Goal: Task Accomplishment & Management: Use online tool/utility

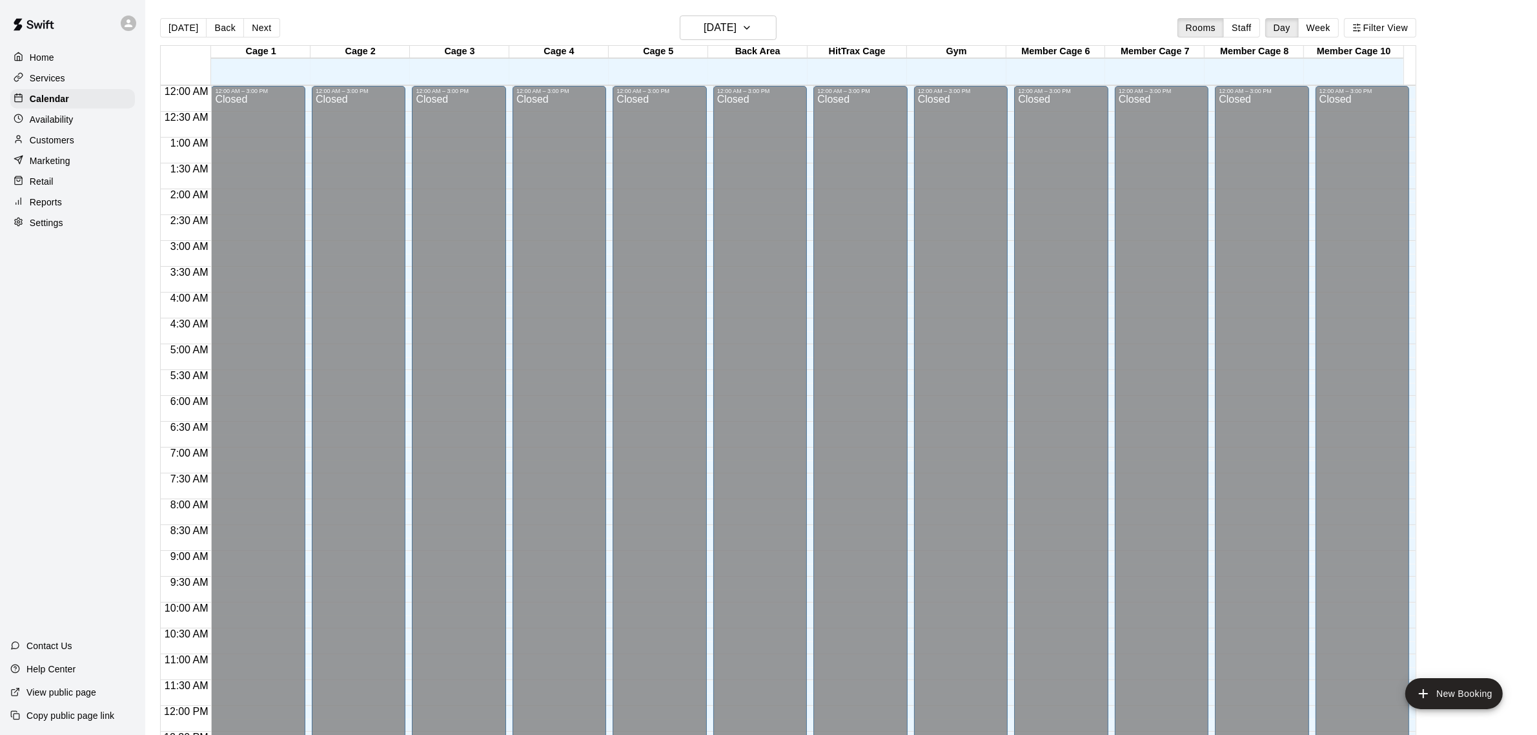
scroll to position [536, 0]
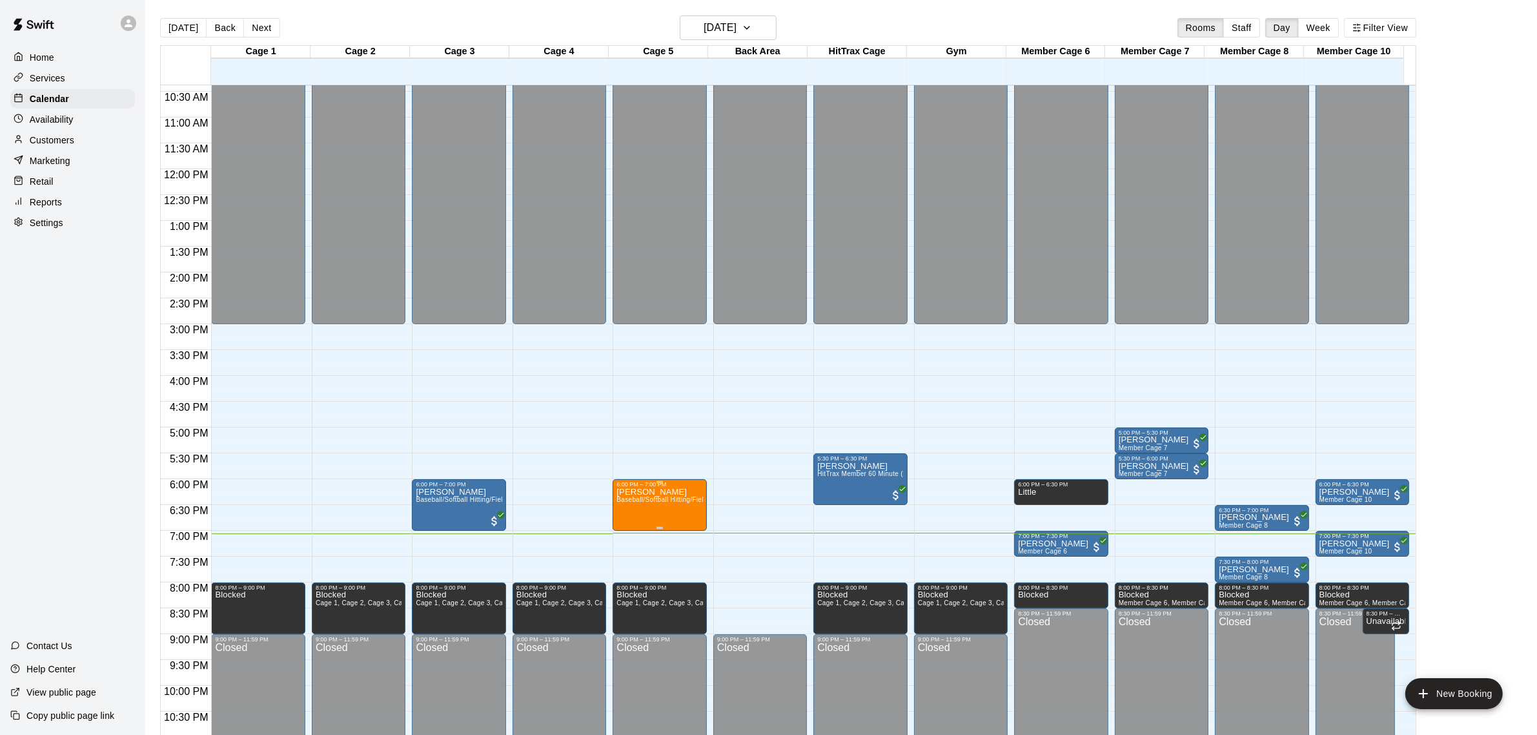
click at [627, 572] on button "delete" at bounding box center [629, 564] width 26 height 26
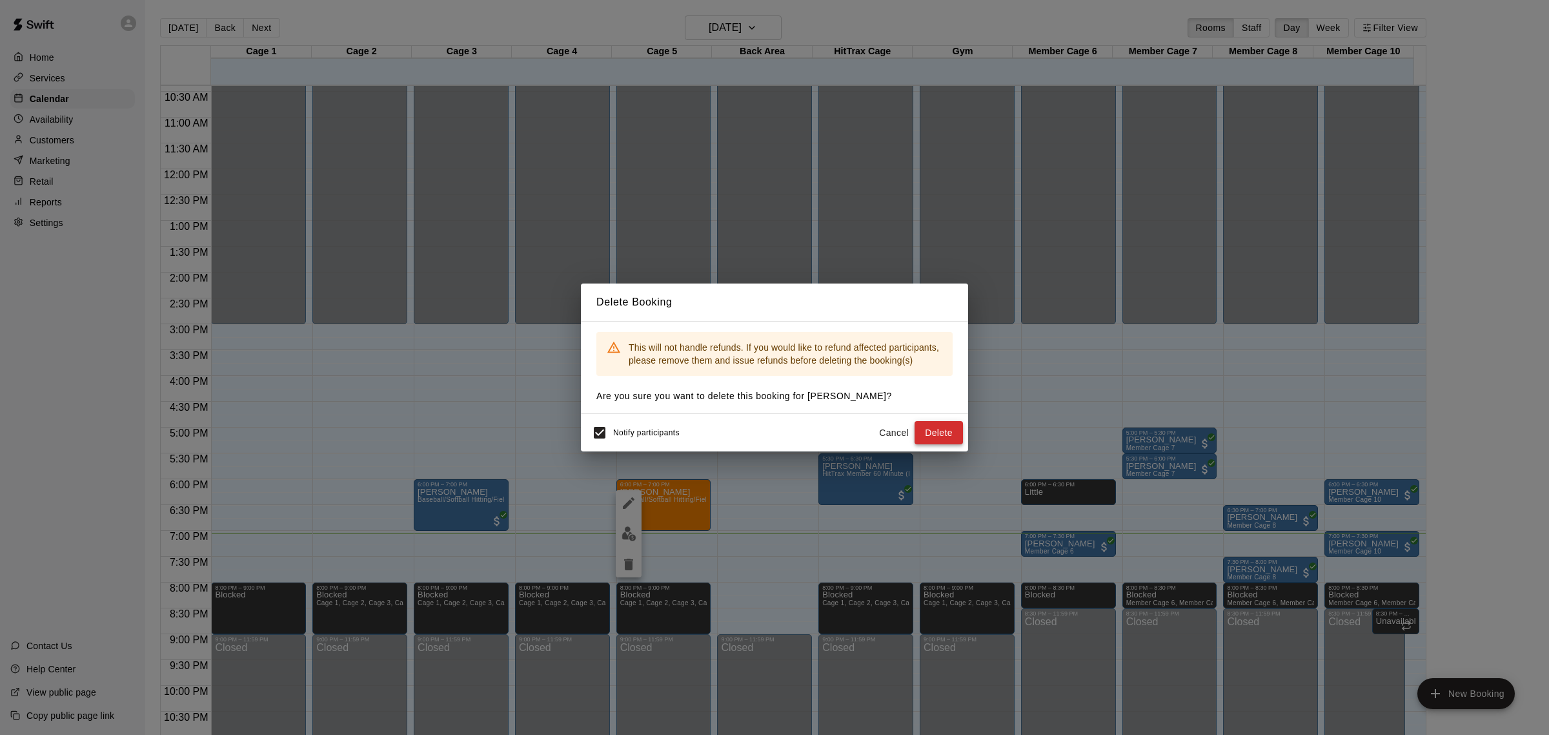
click at [946, 434] on button "Delete" at bounding box center [939, 433] width 48 height 24
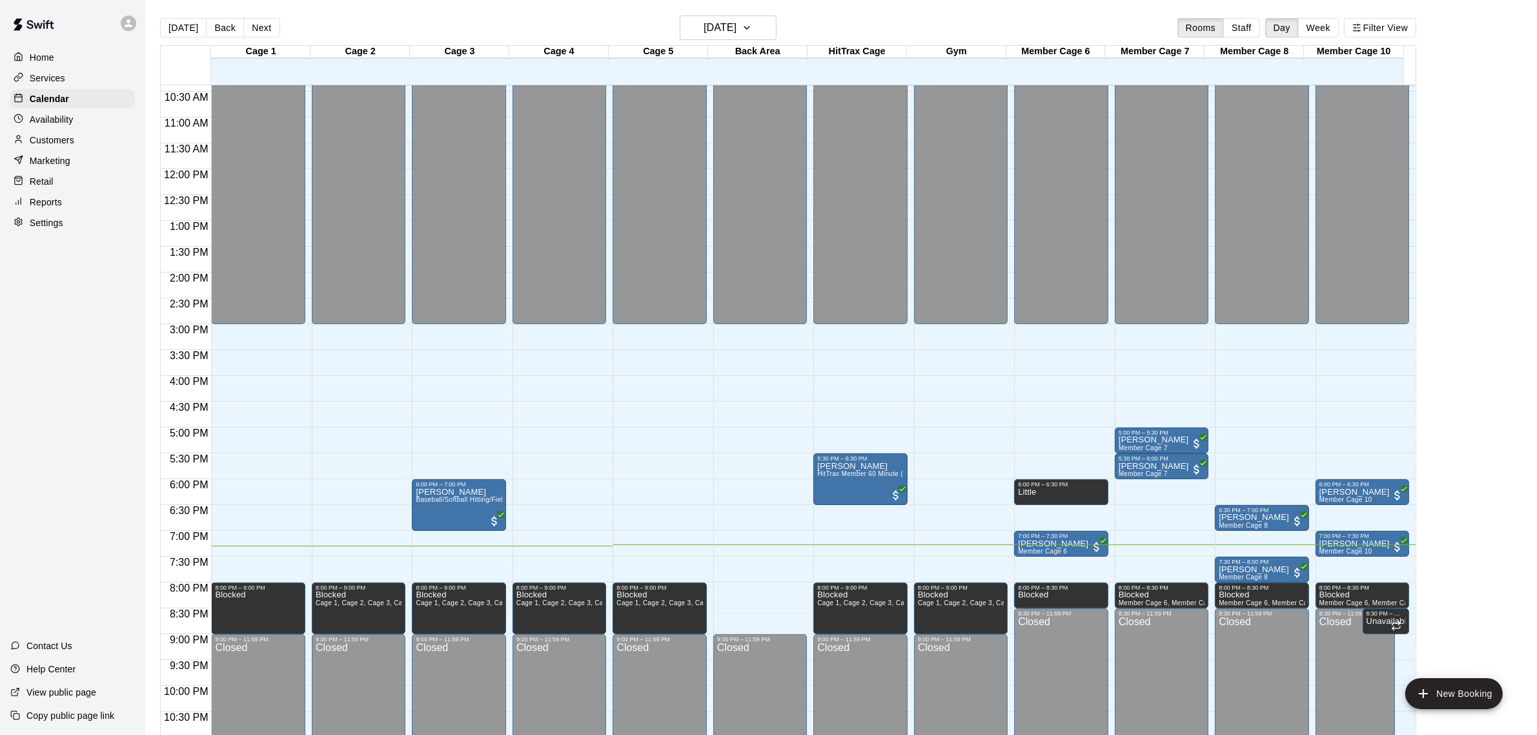
click at [56, 167] on p "Marketing" at bounding box center [50, 160] width 41 height 13
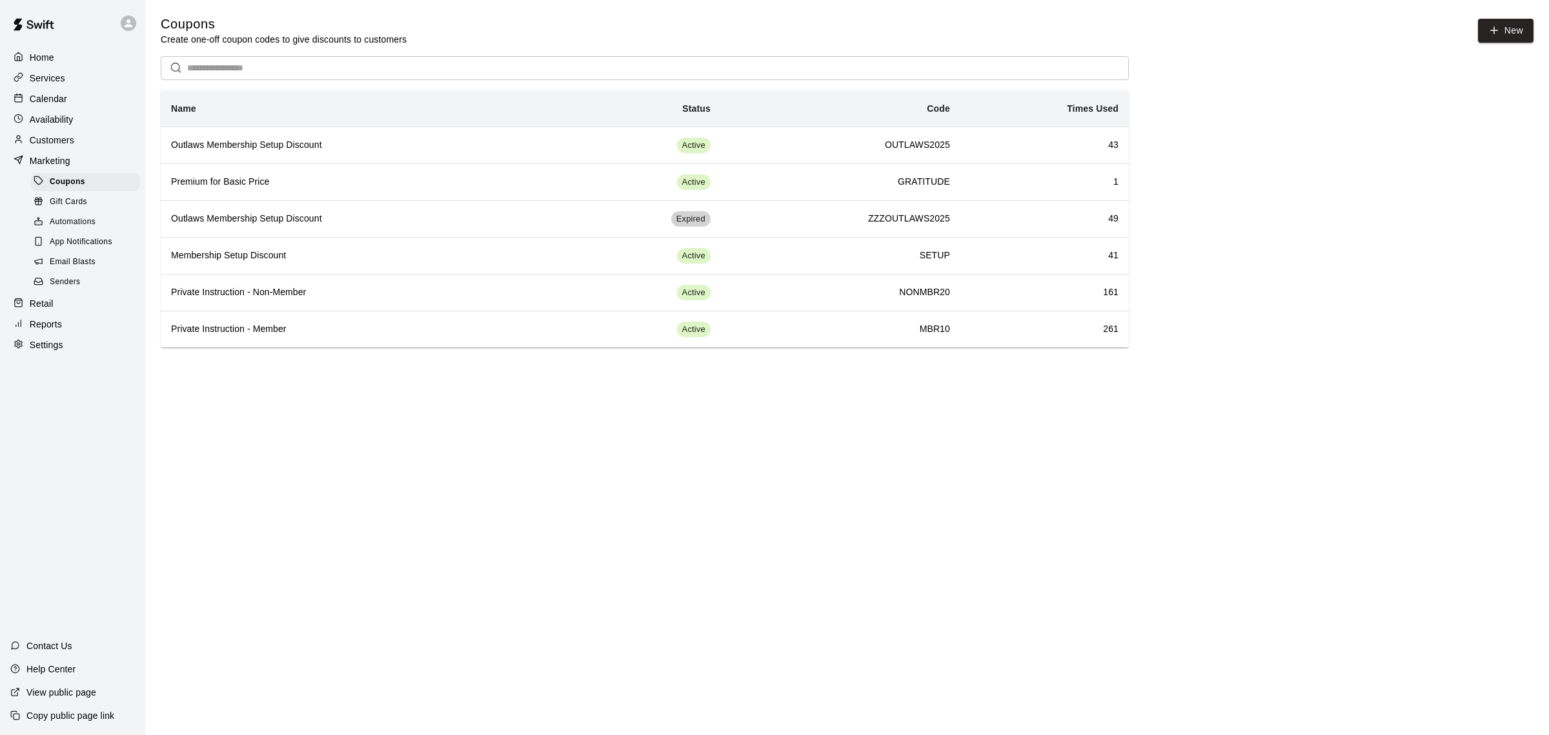
click at [68, 209] on span "Gift Cards" at bounding box center [68, 202] width 37 height 13
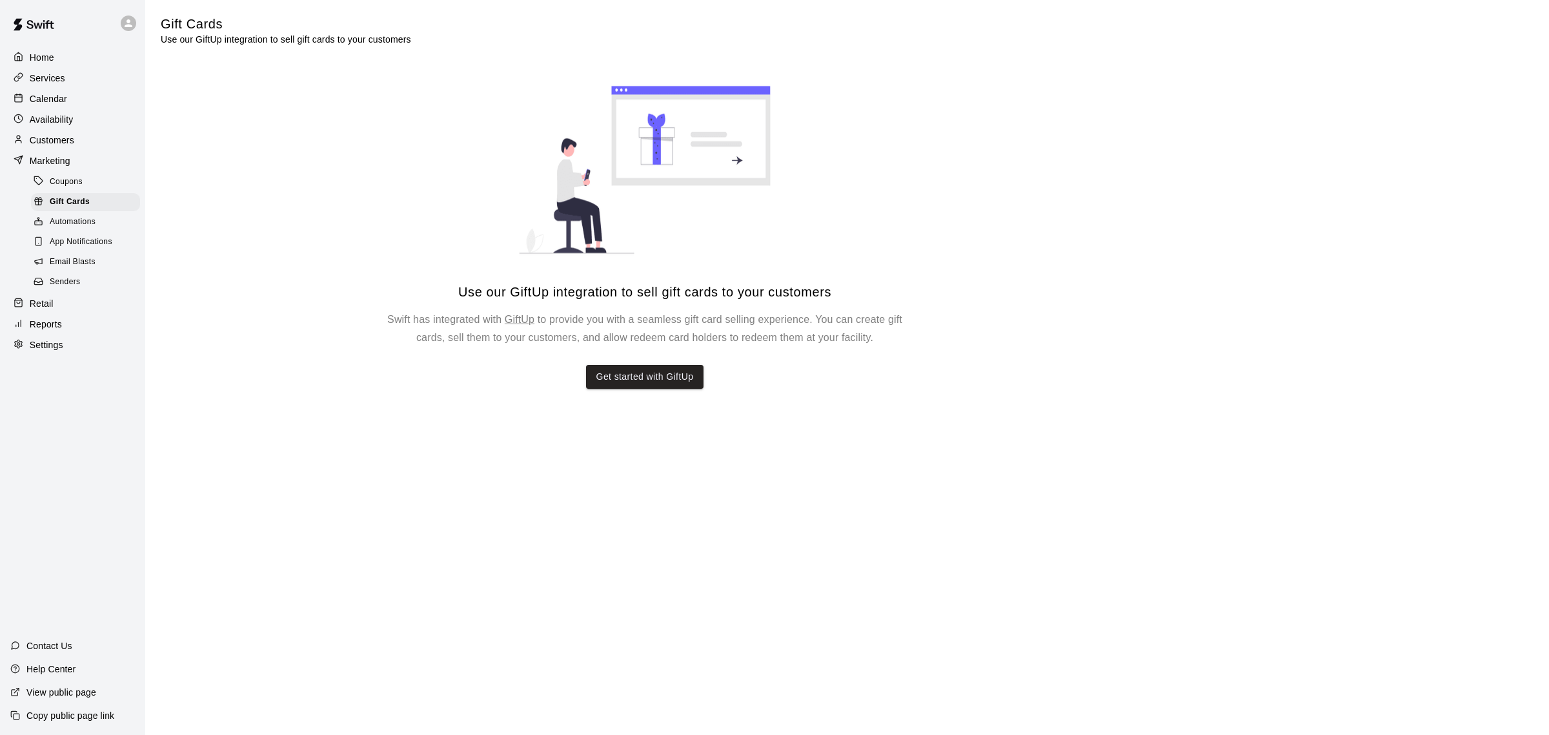
click at [66, 179] on span "Coupons" at bounding box center [66, 182] width 33 height 13
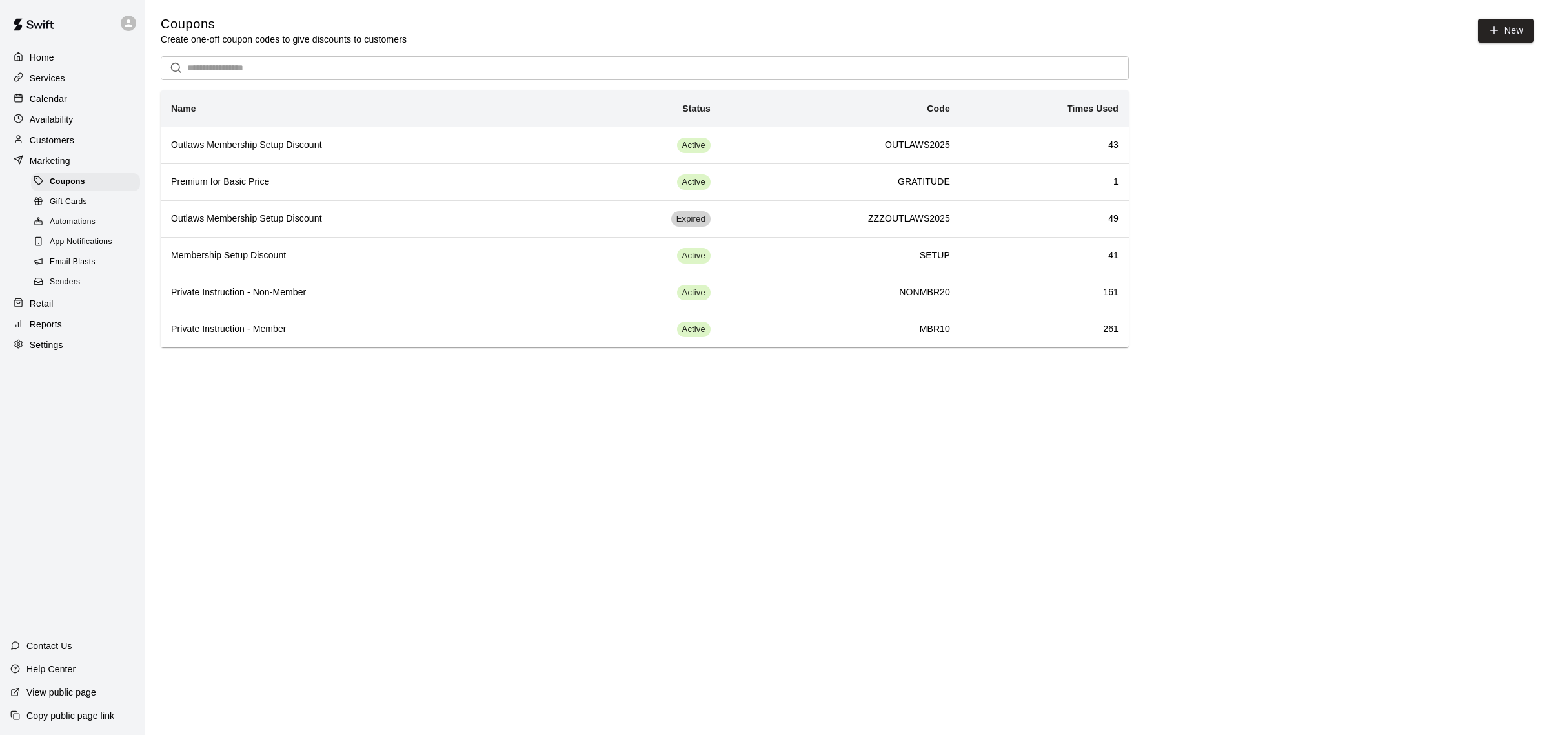
click at [76, 691] on p "View public page" at bounding box center [61, 692] width 70 height 13
click at [1518, 30] on button "New" at bounding box center [1506, 31] width 56 height 24
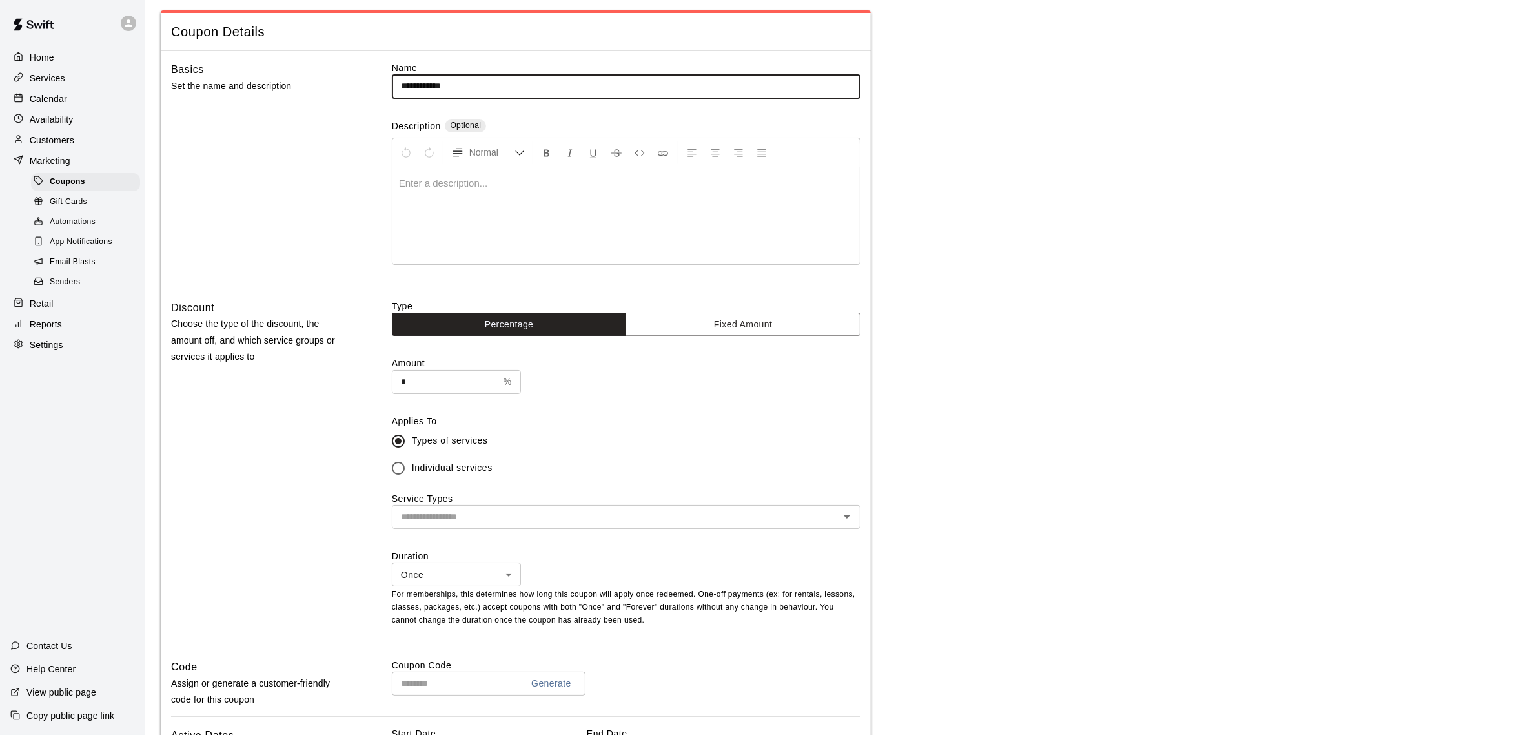
scroll to position [81, 0]
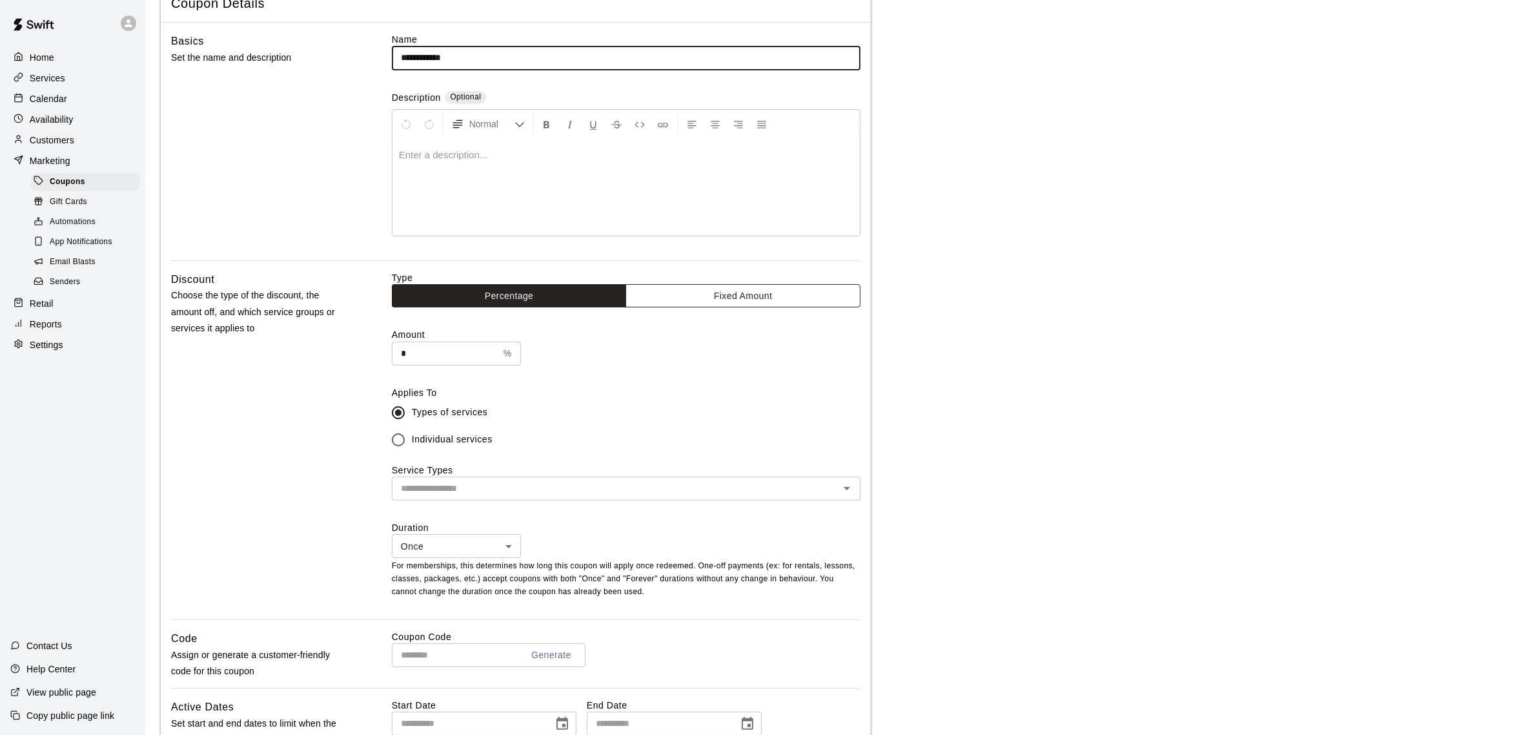
type input "**********"
click at [750, 292] on button "Fixed Amount" at bounding box center [743, 296] width 235 height 24
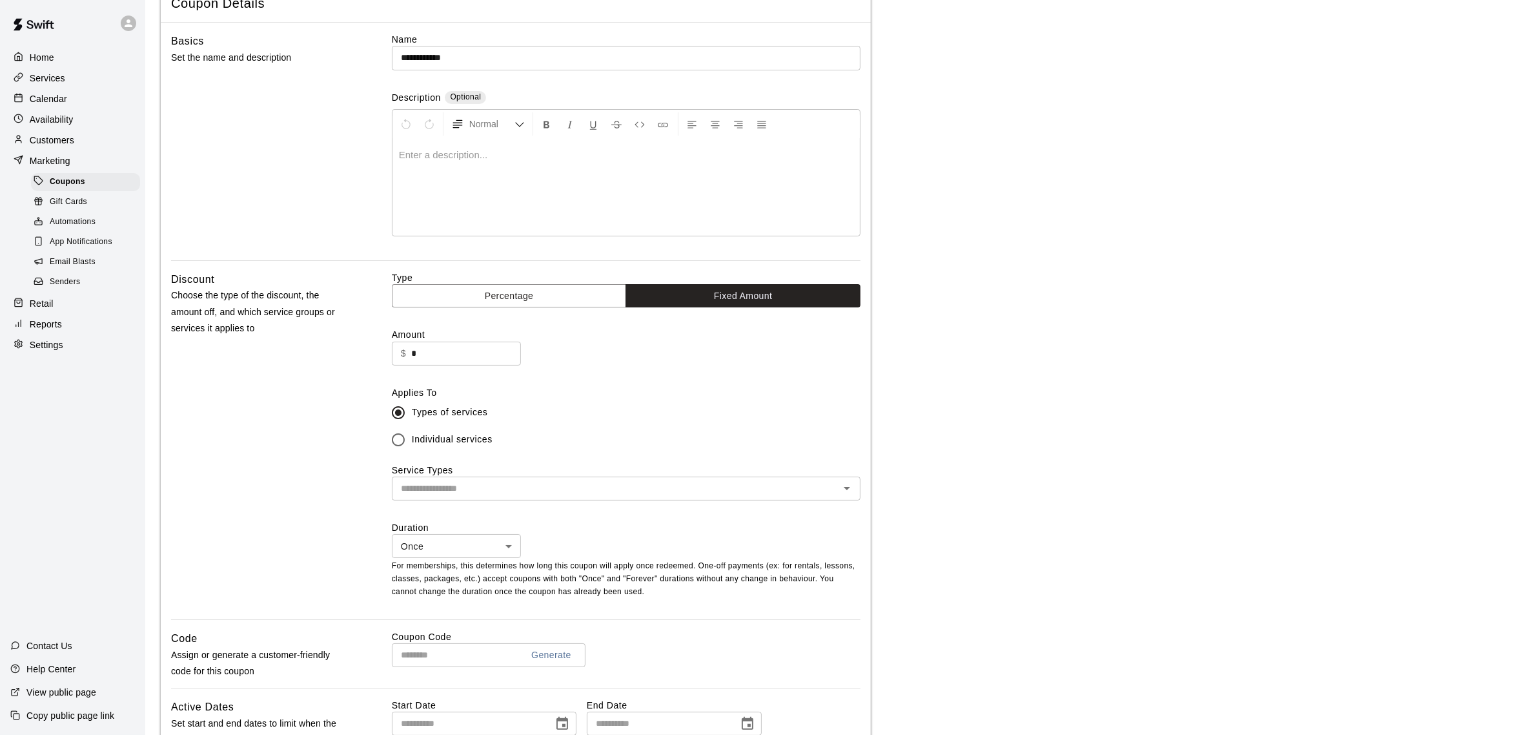
click at [443, 352] on input "*" at bounding box center [466, 353] width 110 height 24
type input "**"
click at [451, 494] on input "text" at bounding box center [616, 488] width 440 height 16
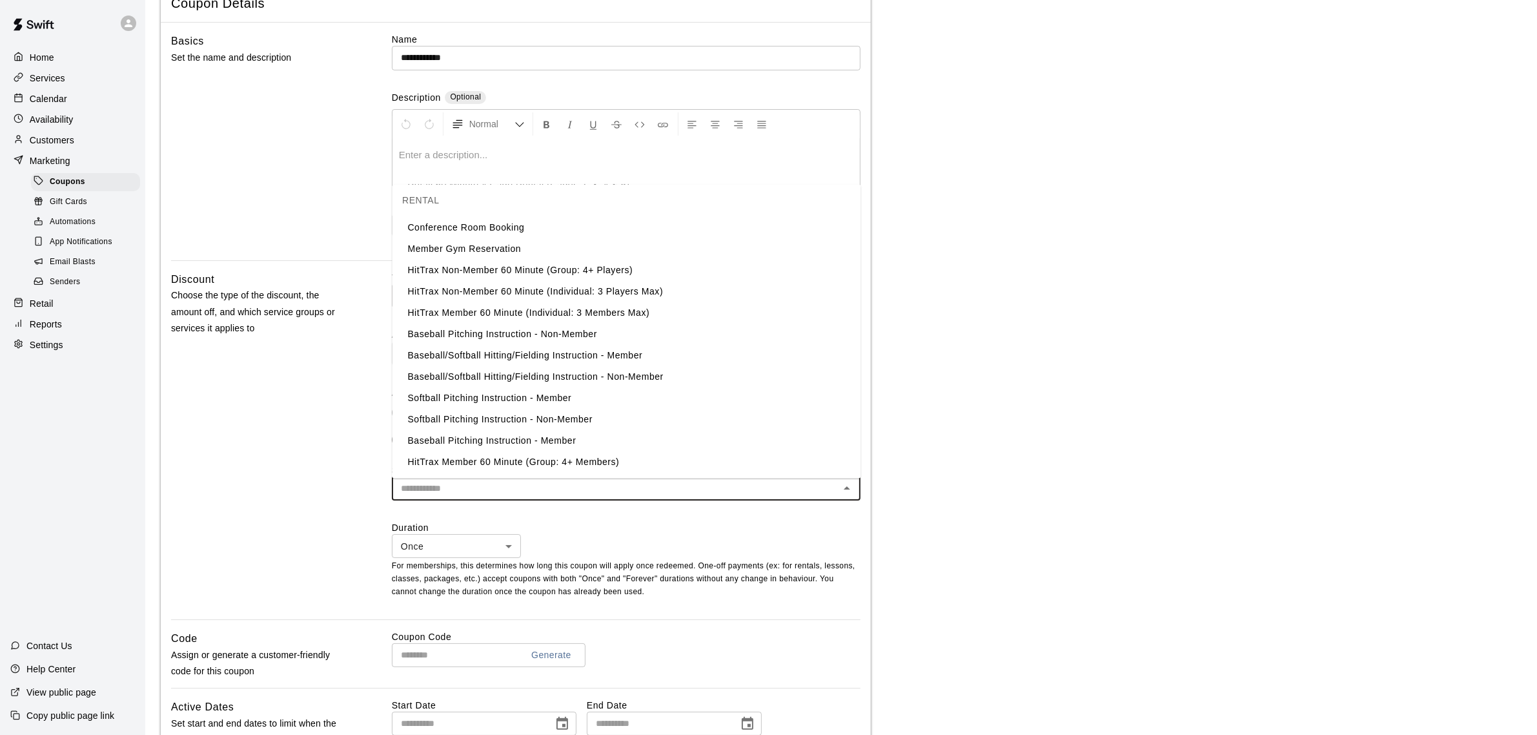
scroll to position [403, 0]
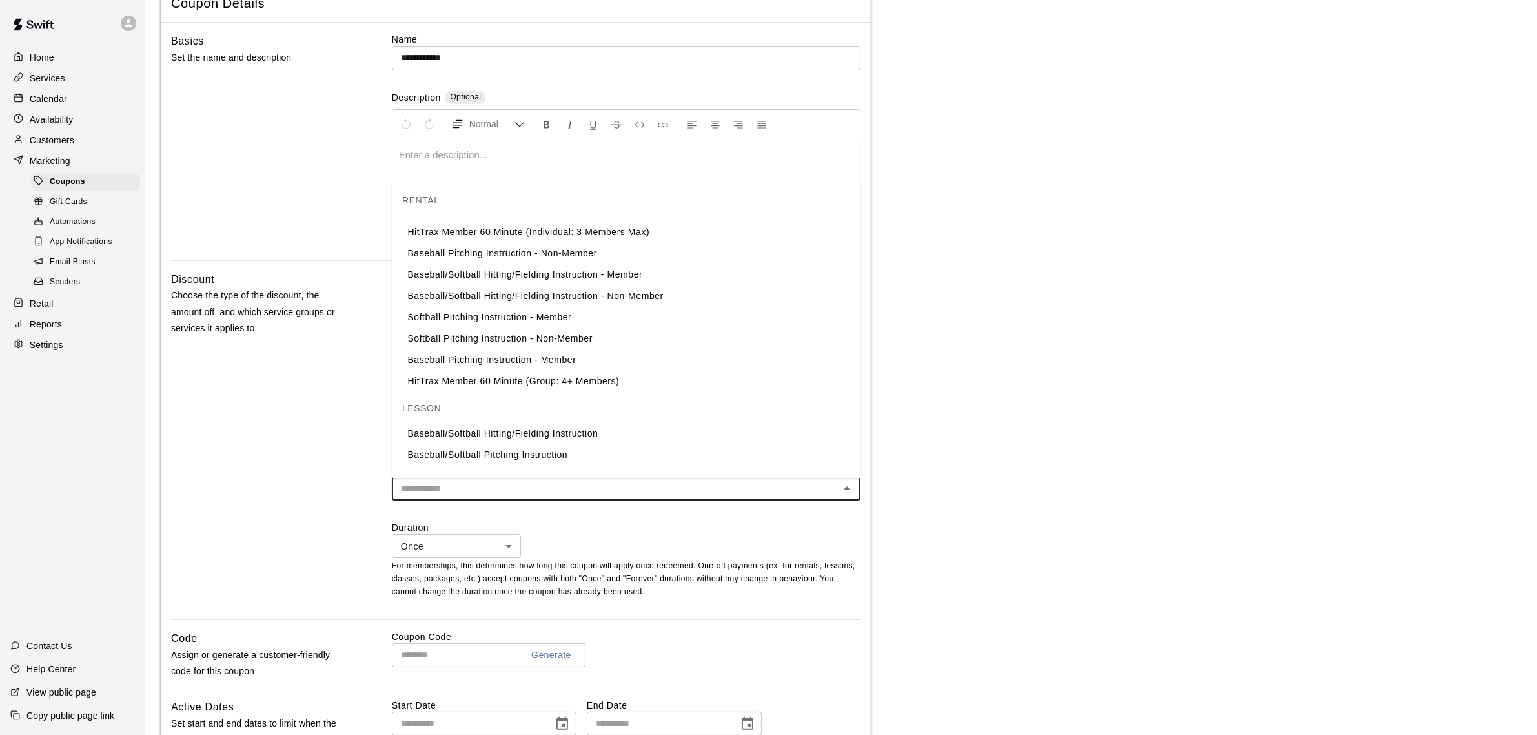
click at [491, 380] on li "HitTrax Member 60 Minute (Group: 4+ Members)" at bounding box center [626, 381] width 469 height 21
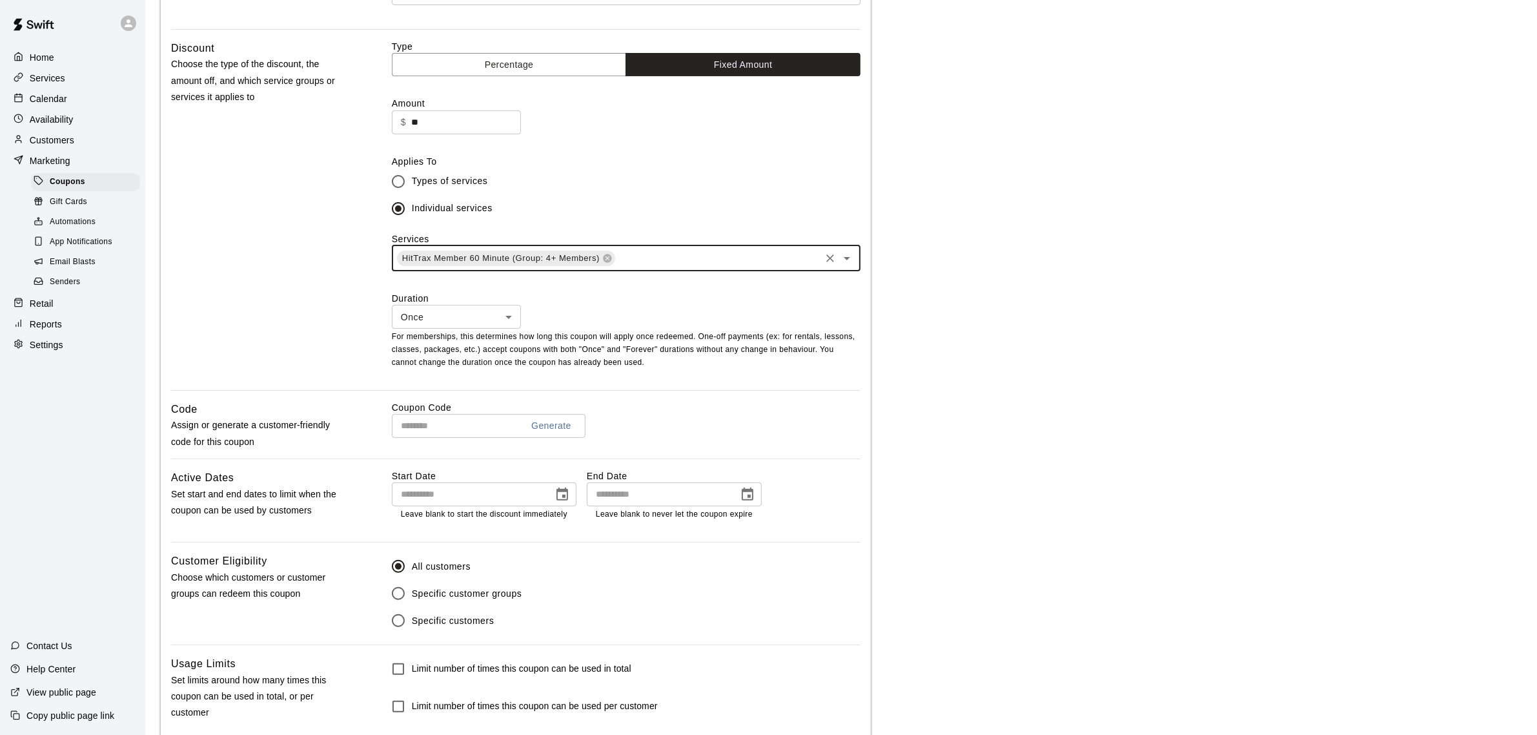
scroll to position [323, 0]
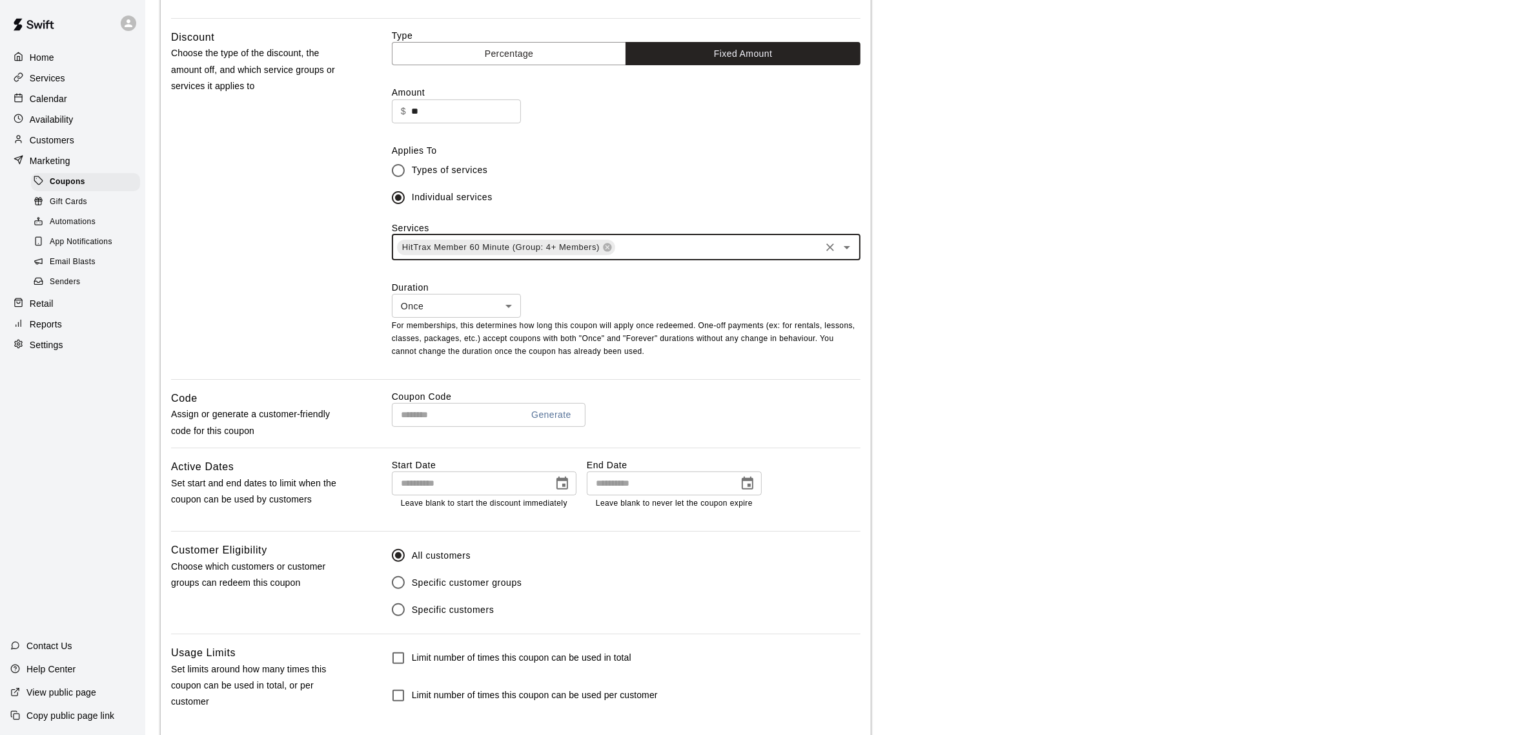
click at [504, 309] on body "**********" at bounding box center [768, 238] width 1537 height 1123
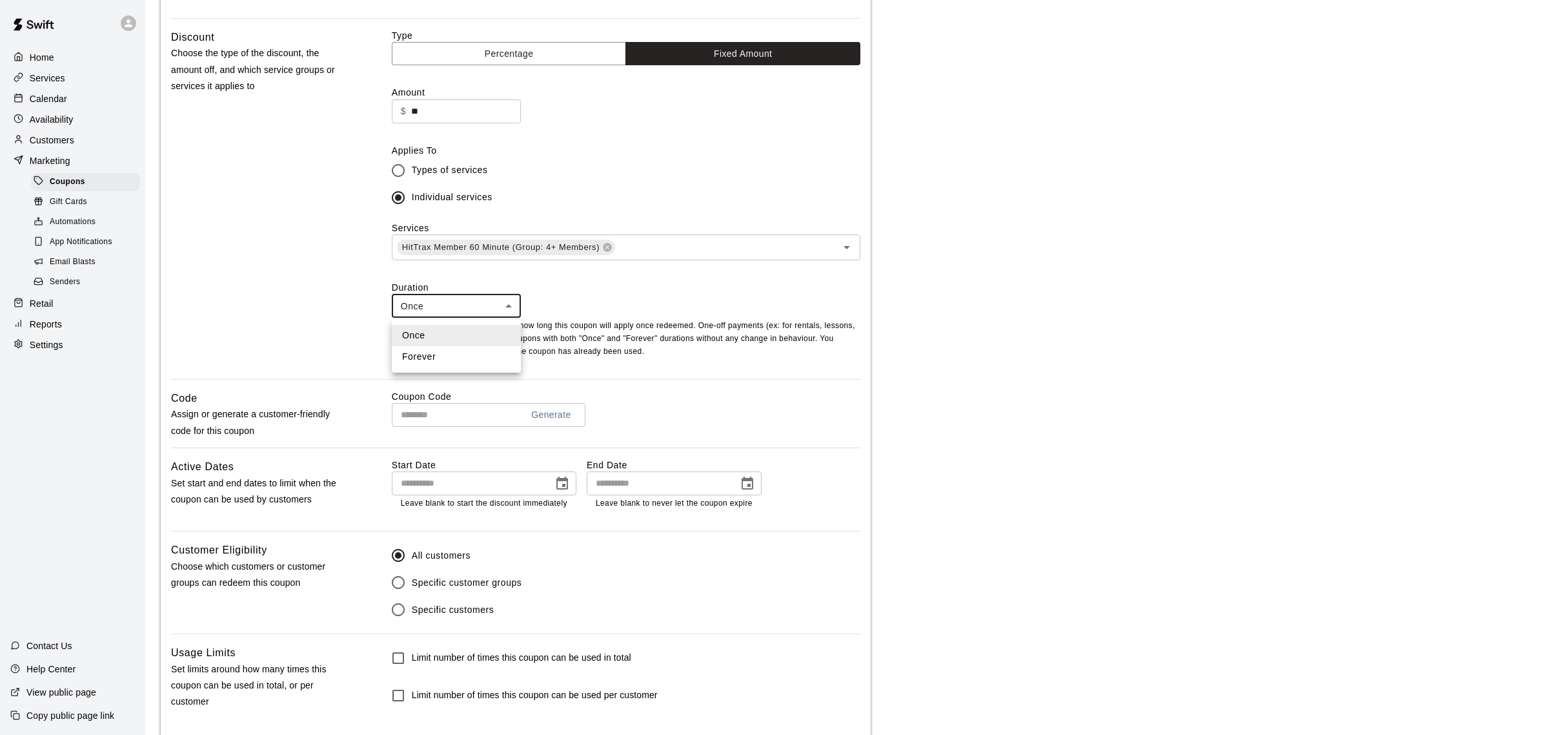
click at [470, 349] on li "Forever" at bounding box center [456, 356] width 129 height 21
type input "*******"
click at [458, 411] on input "text" at bounding box center [452, 415] width 120 height 24
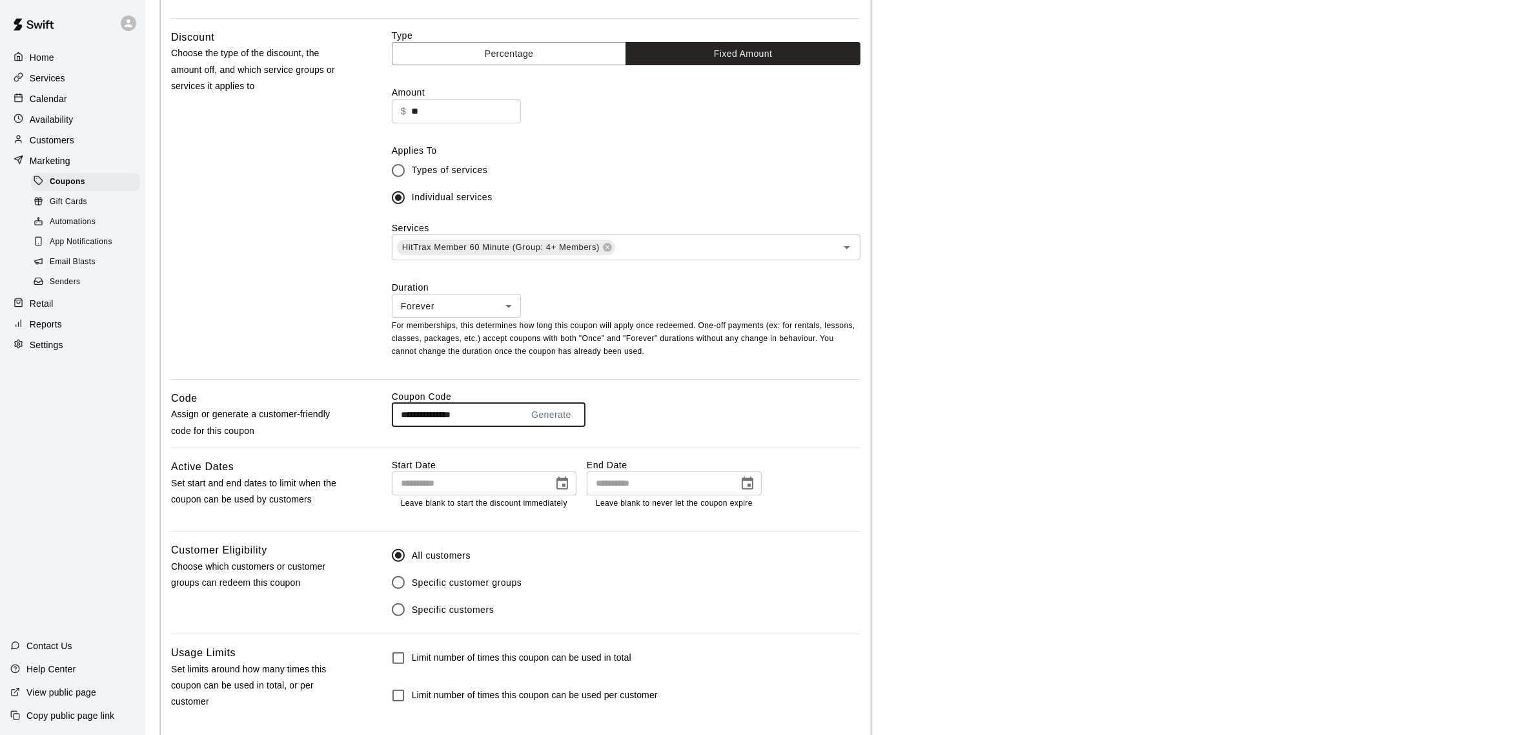
type input "**********"
click at [564, 489] on icon "Choose date" at bounding box center [562, 482] width 12 height 13
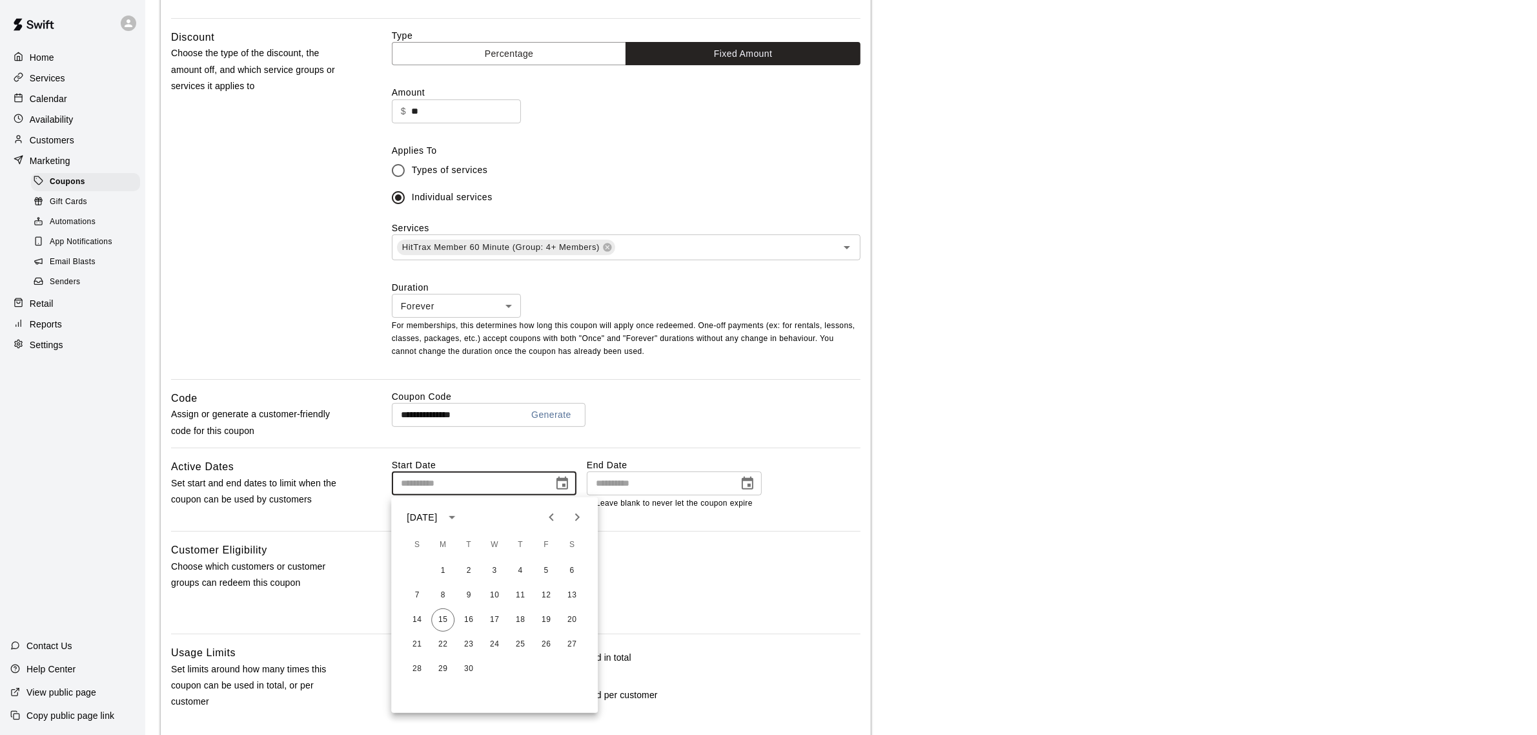
click at [299, 514] on div "Active Dates Set start and end dates to limit when the coupon can be used by cu…" at bounding box center [260, 494] width 179 height 72
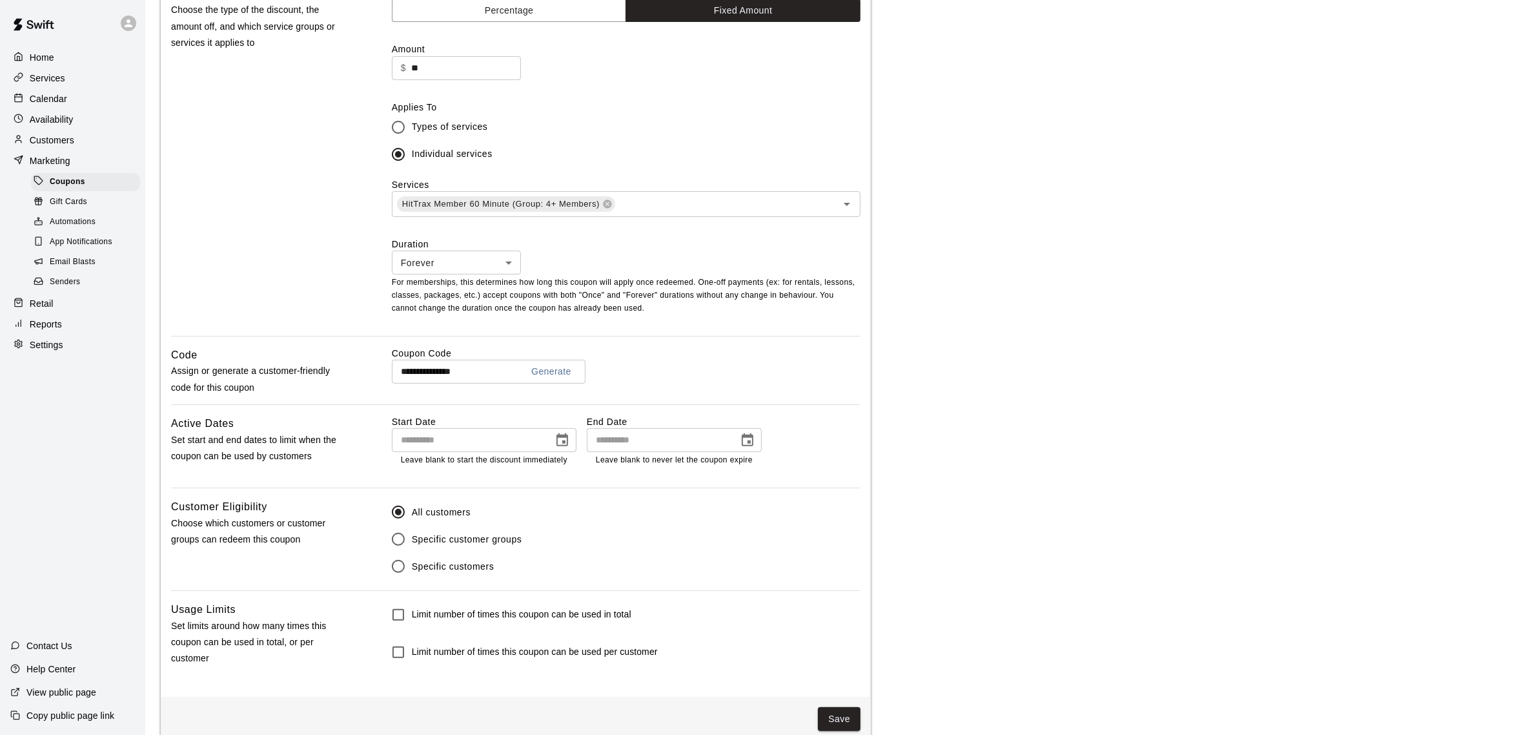
scroll to position [389, 0]
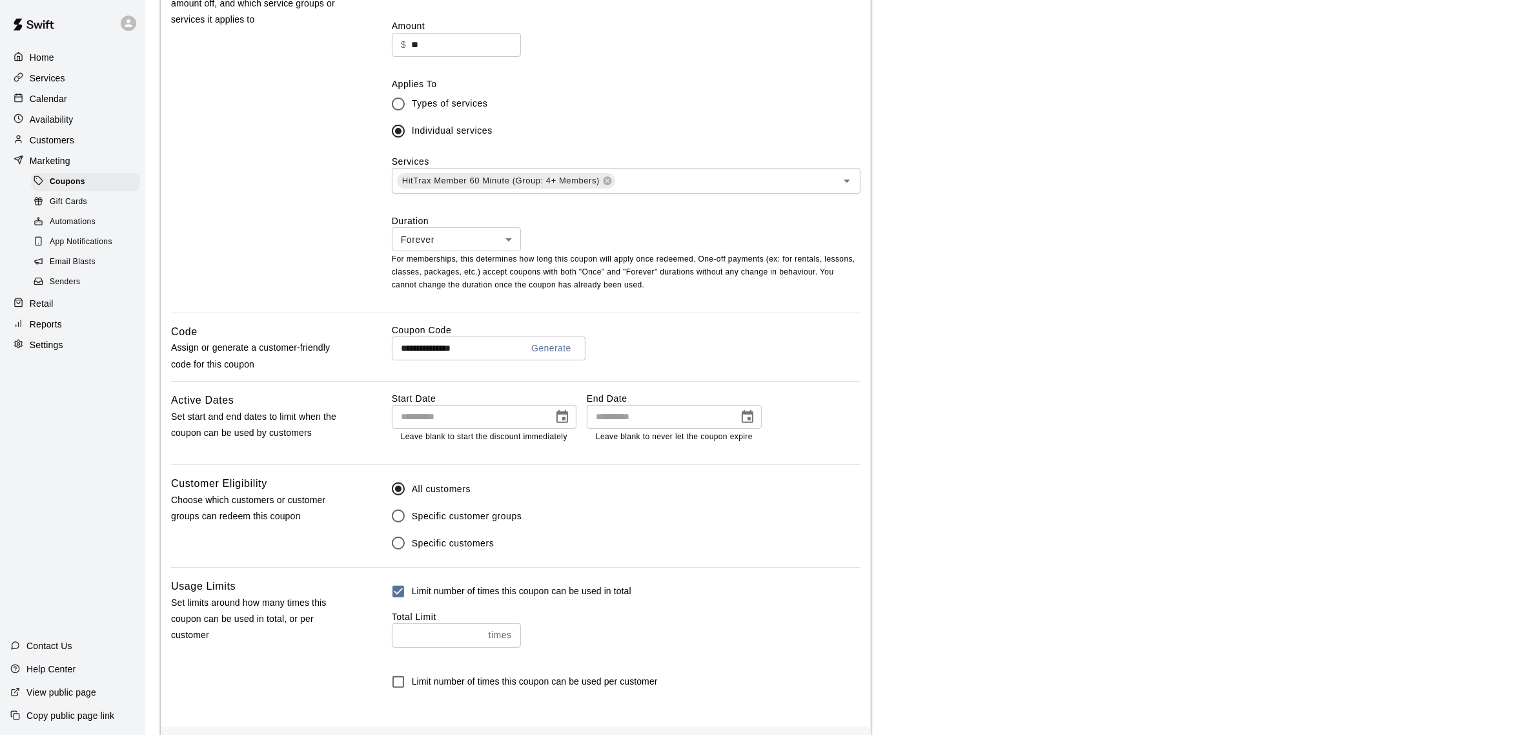
click at [481, 634] on input "*" at bounding box center [438, 635] width 92 height 24
type input "*"
click at [481, 634] on input "*" at bounding box center [438, 635] width 92 height 24
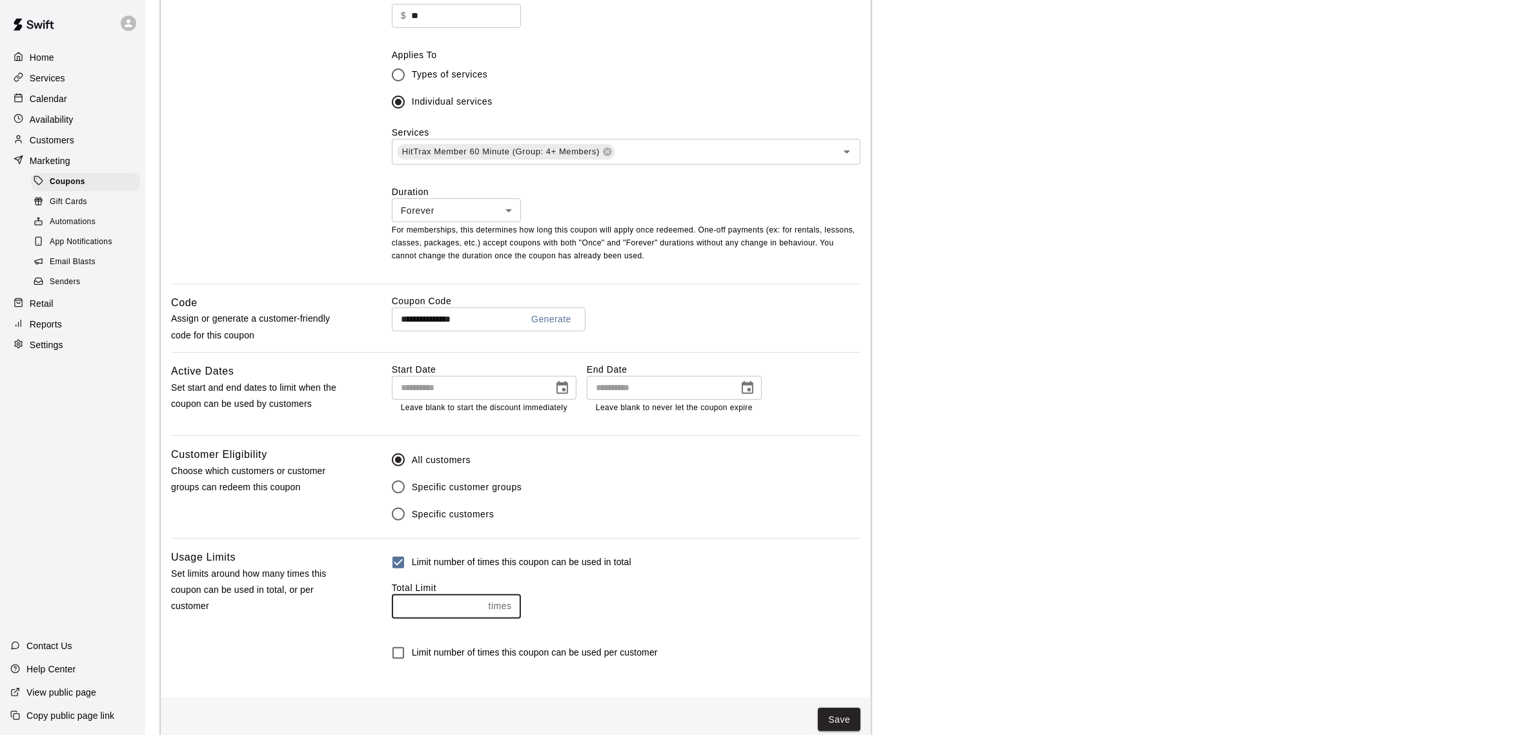
scroll to position [443, 0]
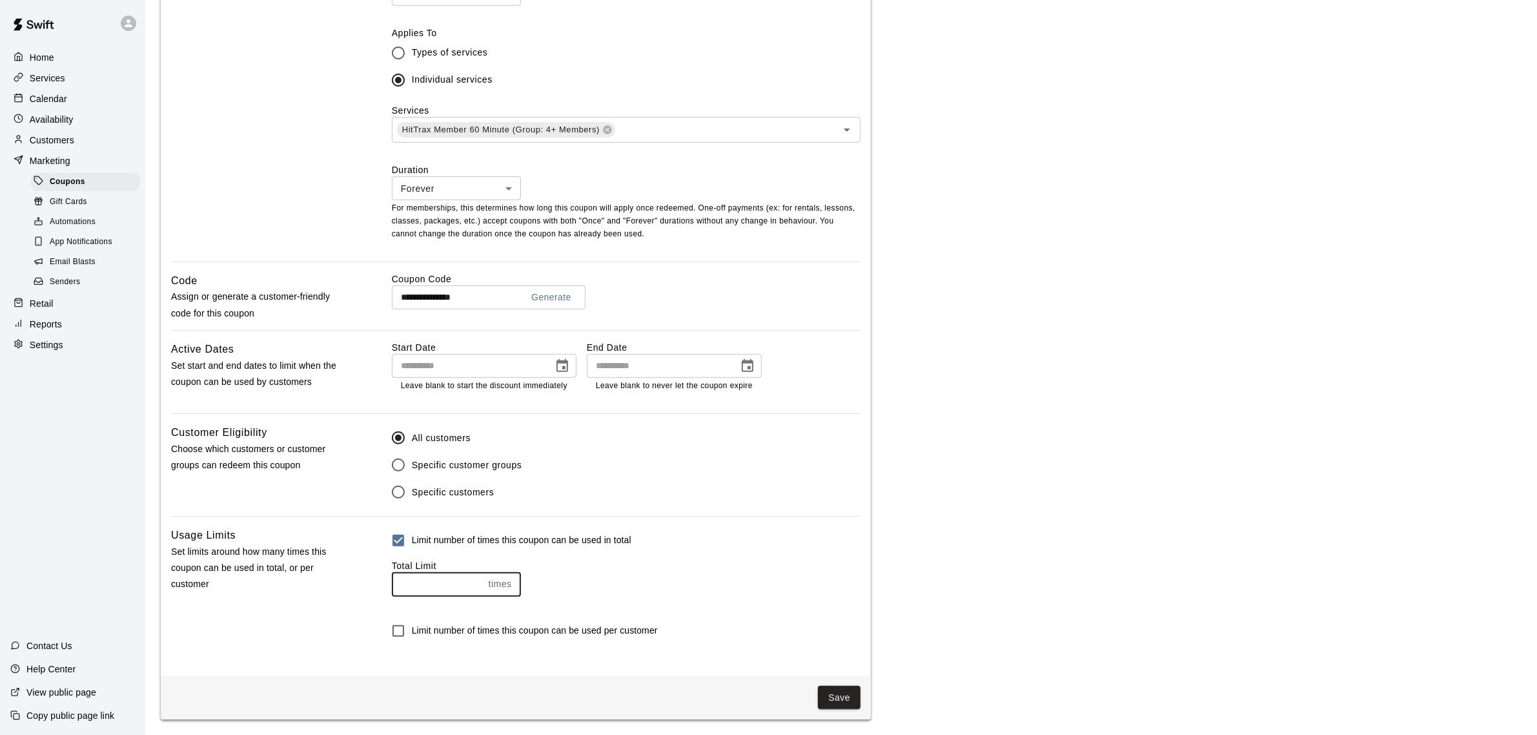
click at [780, 606] on div "Limit number of times this coupon can be used in total Total Limit * times ​" at bounding box center [626, 566] width 469 height 79
click at [838, 695] on button "Save" at bounding box center [839, 698] width 43 height 24
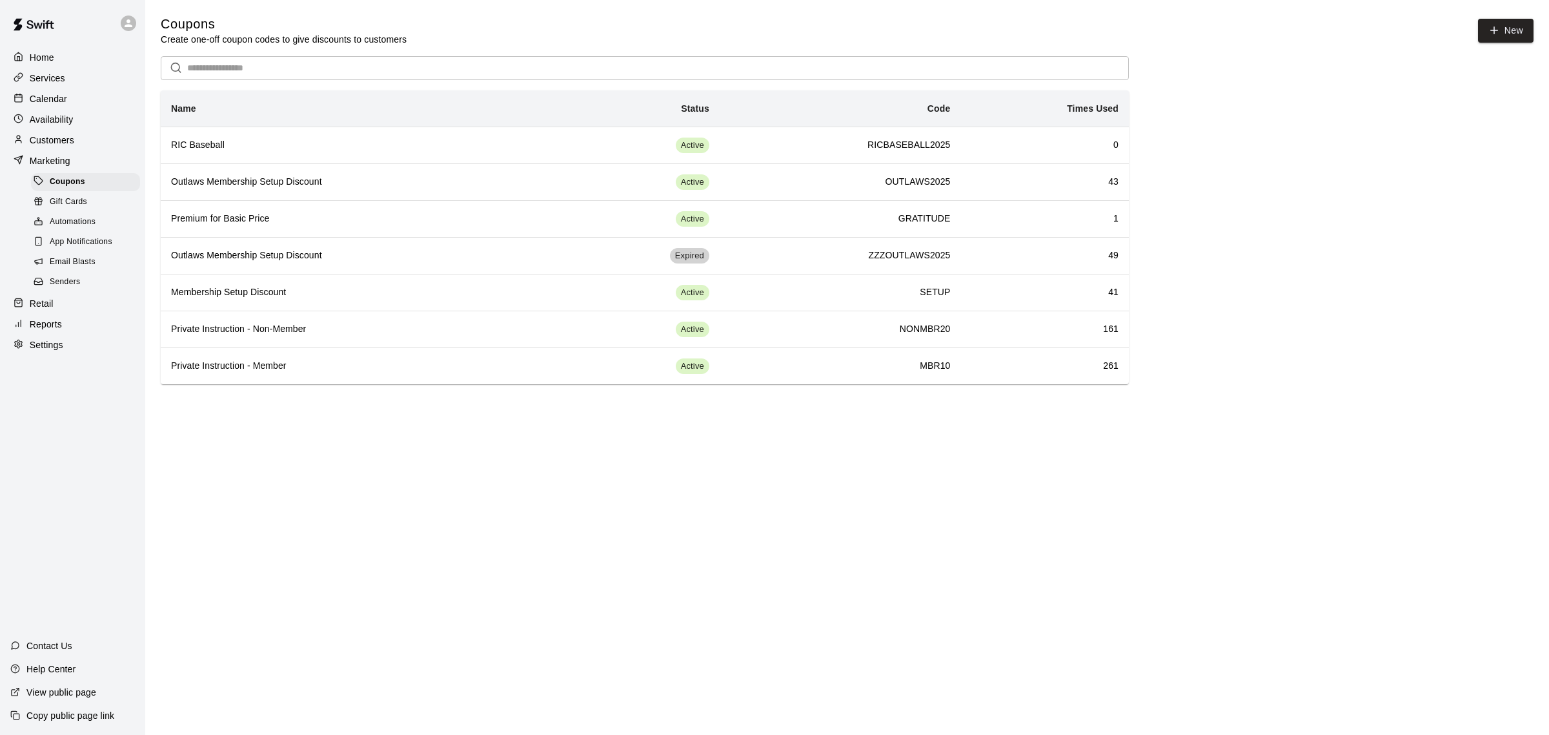
click at [66, 691] on p "View public page" at bounding box center [61, 692] width 70 height 13
